Goal: Book appointment/travel/reservation

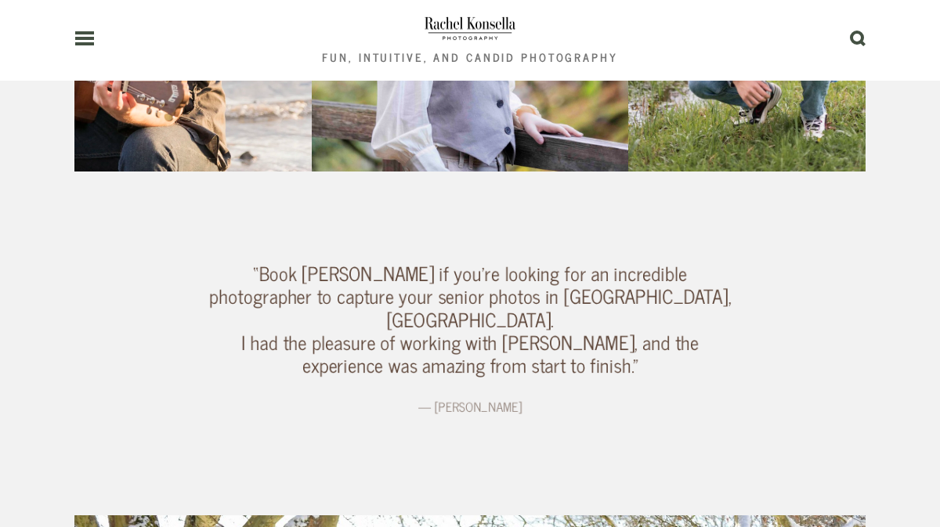
scroll to position [1322, 0]
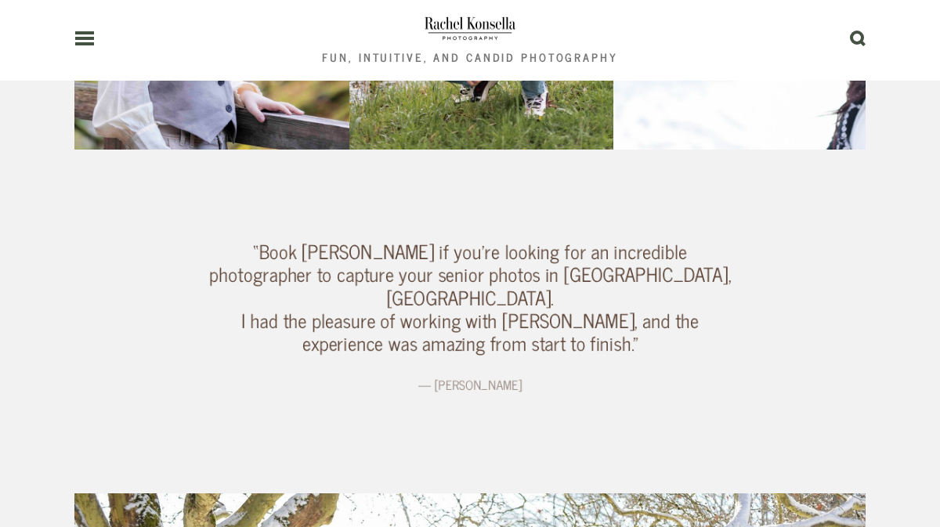
click at [75, 33] on use at bounding box center [84, 38] width 19 height 11
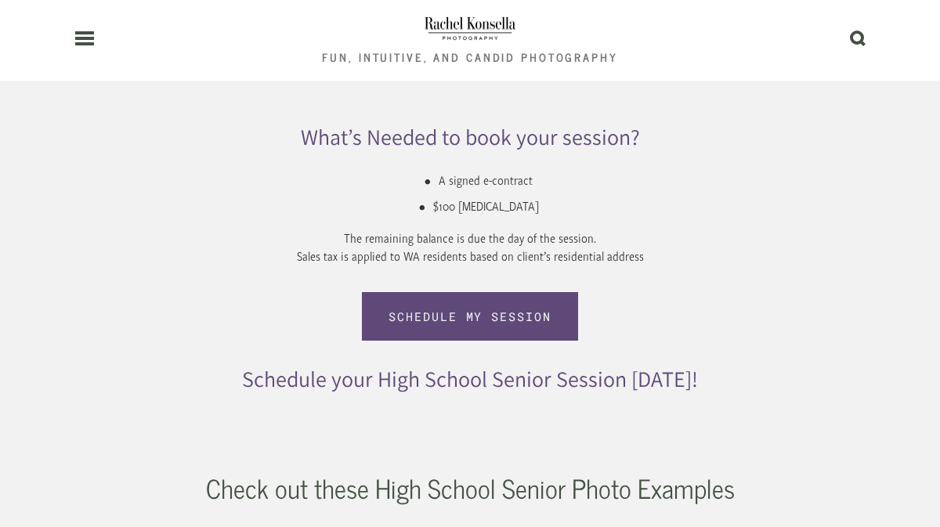
scroll to position [2709, 0]
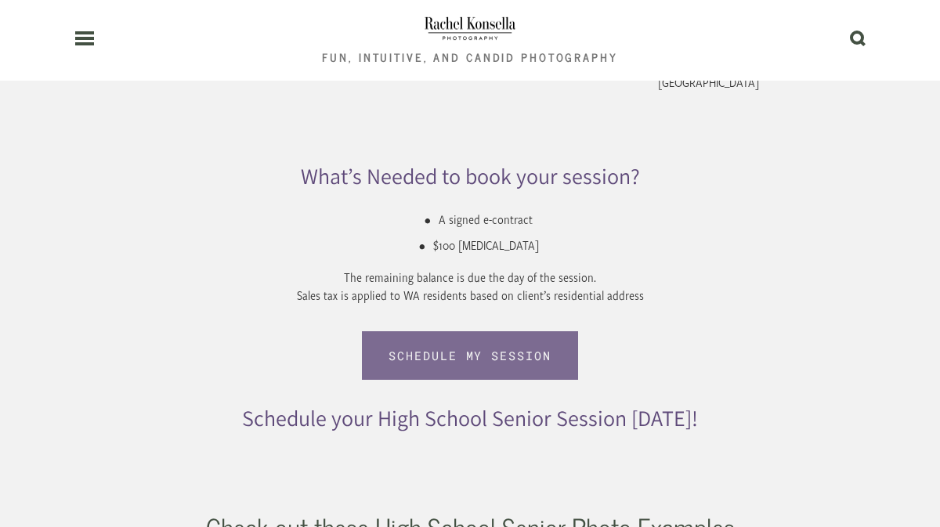
click at [395, 331] on link "Schedule My session" at bounding box center [470, 355] width 216 height 49
click at [409, 331] on link "Schedule My session" at bounding box center [470, 355] width 216 height 49
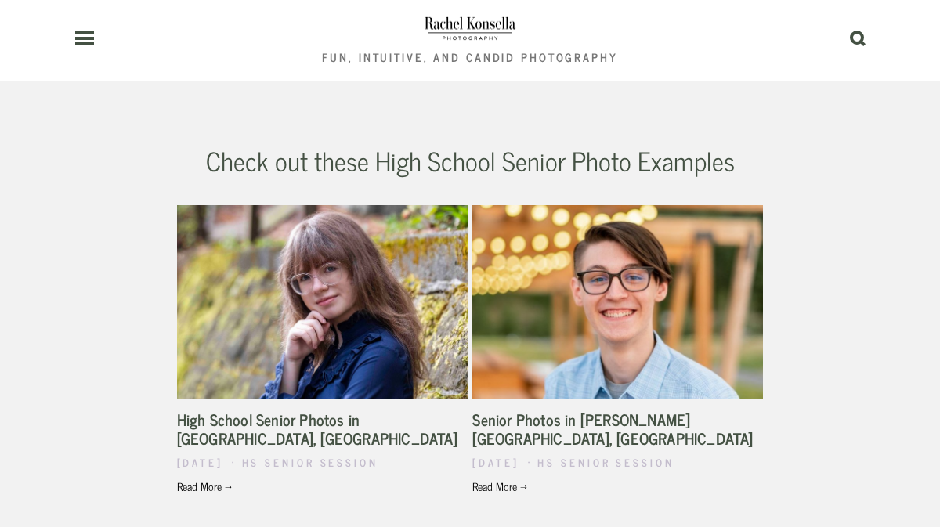
scroll to position [3075, 0]
click at [366, 407] on link "High School Senior Photos in [GEOGRAPHIC_DATA], [GEOGRAPHIC_DATA]" at bounding box center [317, 429] width 280 height 45
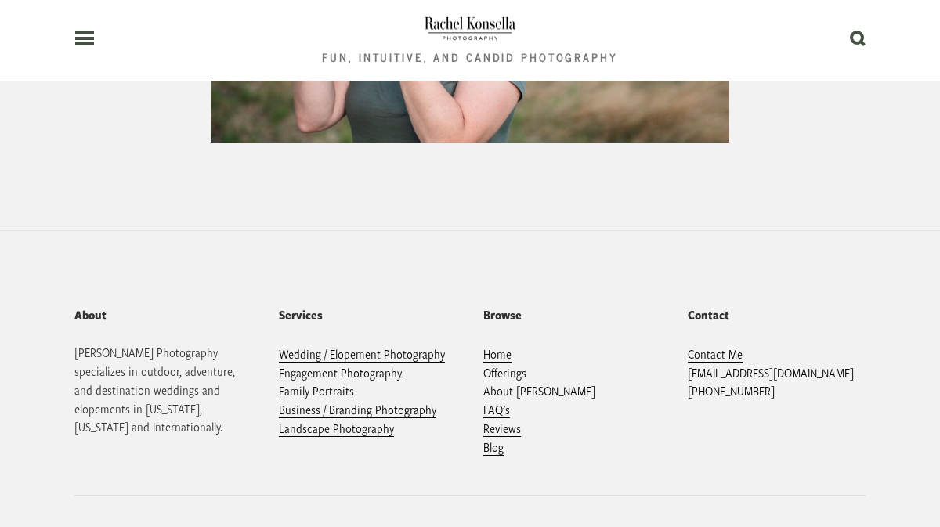
scroll to position [1504, 0]
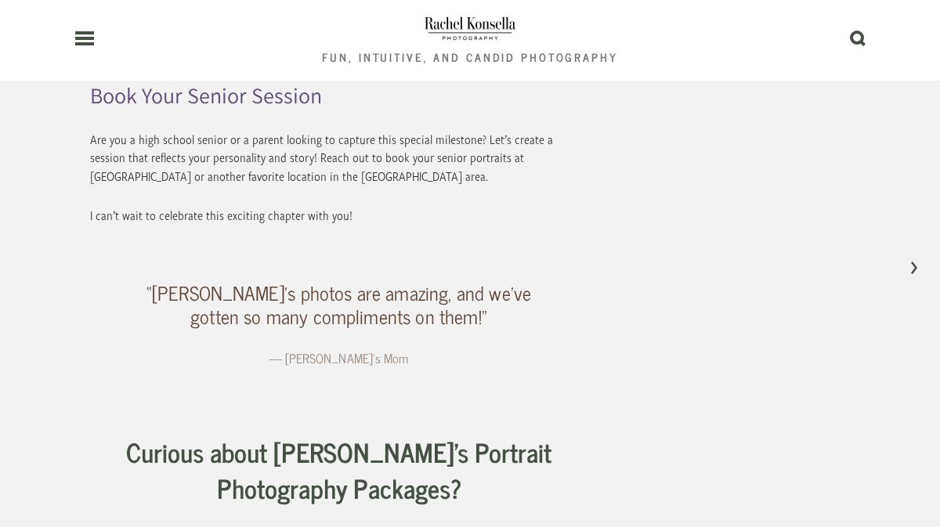
scroll to position [7732, 0]
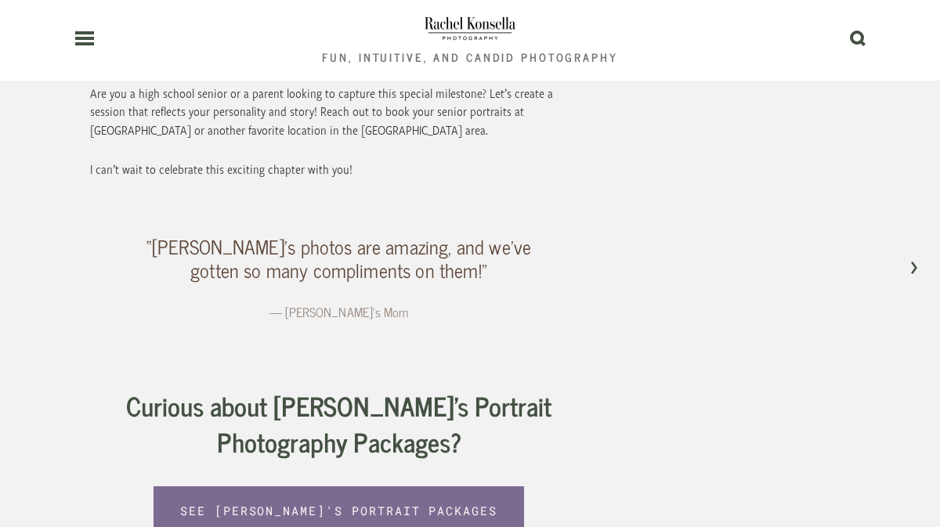
click at [278, 486] on link "See [PERSON_NAME]'s Portrait Packages" at bounding box center [339, 510] width 371 height 49
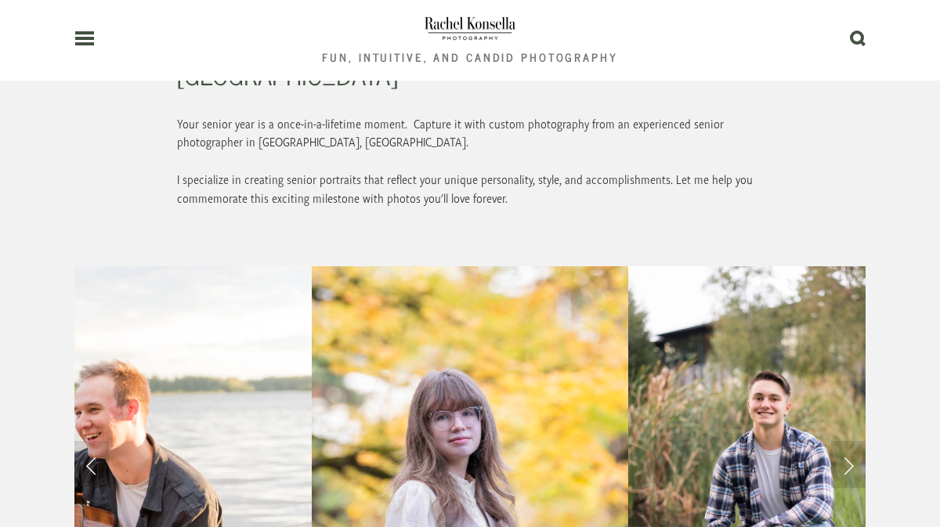
scroll to position [815, 0]
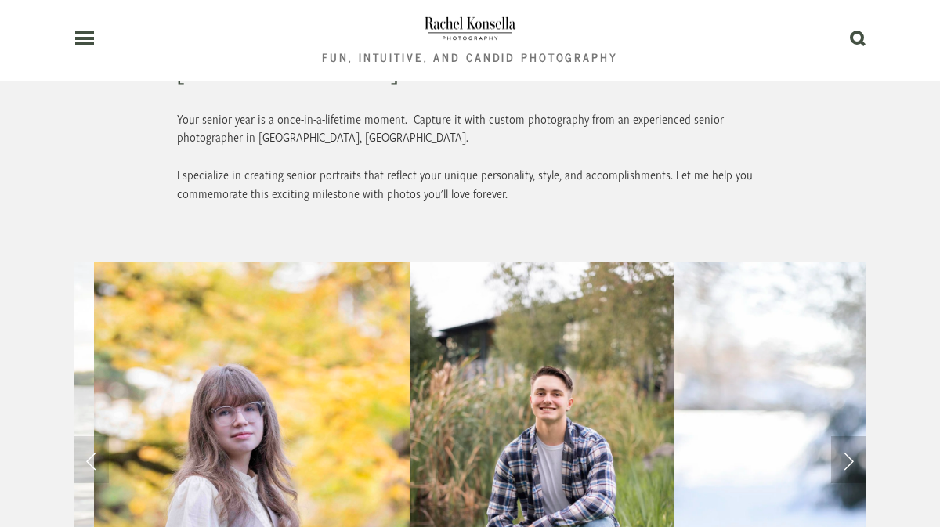
click at [851, 436] on link "Next Slide" at bounding box center [848, 459] width 34 height 47
